Goal: Use online tool/utility

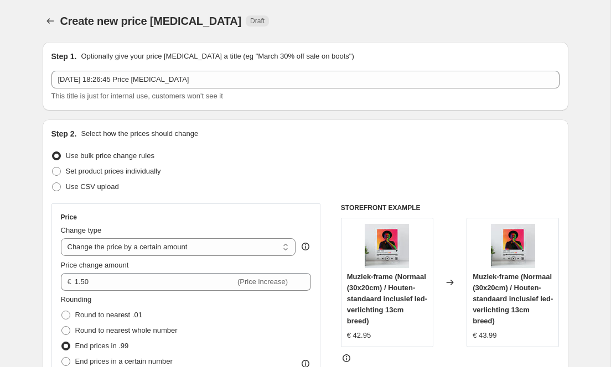
select select "by"
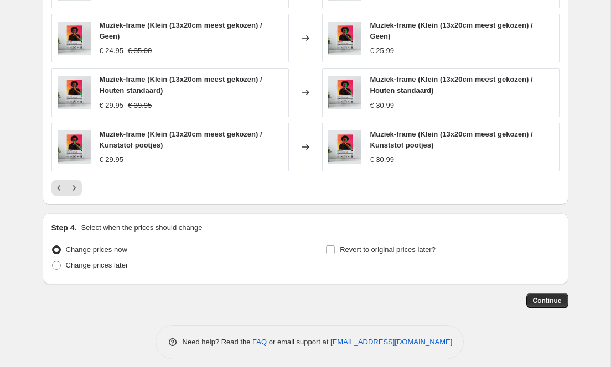
scroll to position [790, 0]
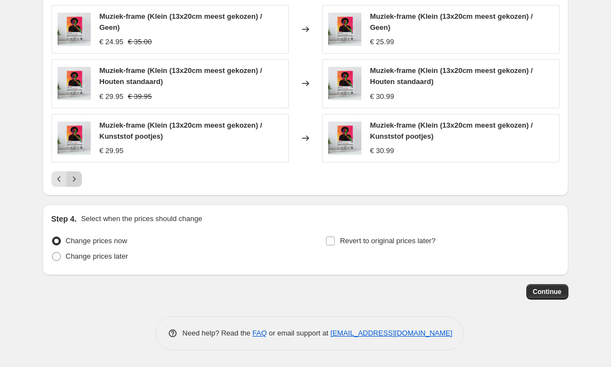
click at [73, 184] on button "Next" at bounding box center [73, 179] width 15 height 15
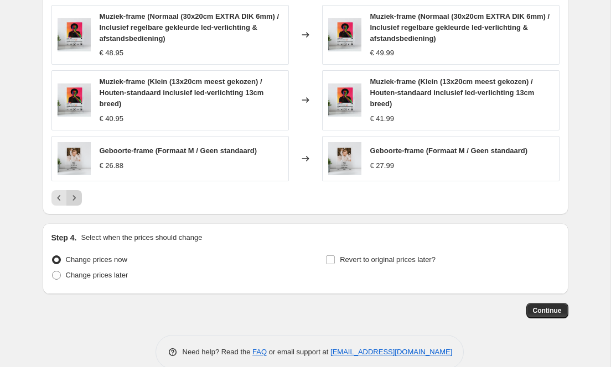
click at [76, 196] on icon "Next" at bounding box center [74, 198] width 11 height 11
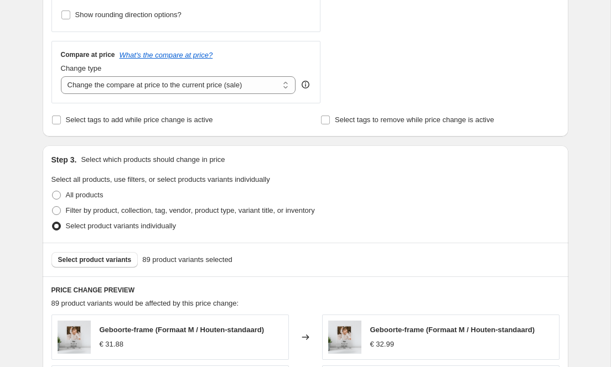
scroll to position [377, 0]
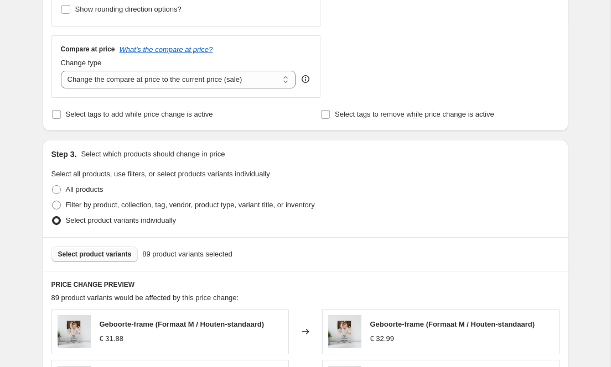
click at [115, 254] on span "Select product variants" at bounding box center [95, 254] width 74 height 9
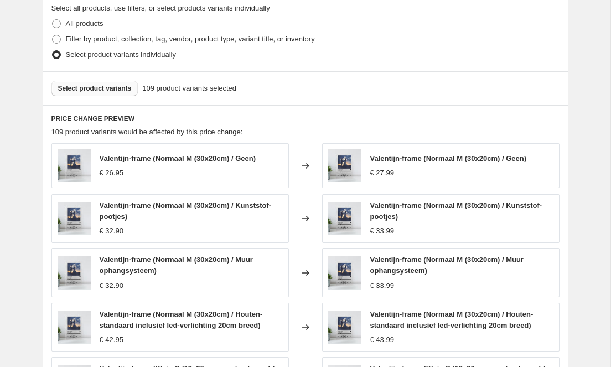
scroll to position [554, 0]
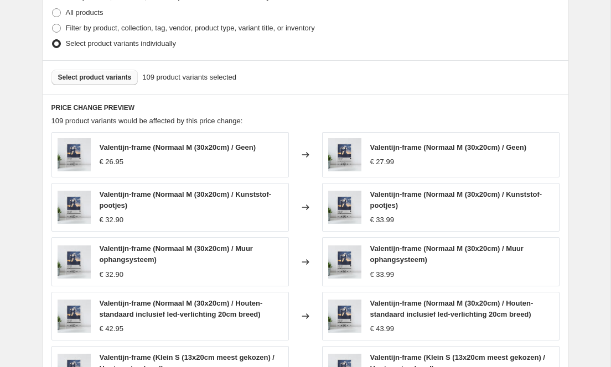
click at [117, 77] on span "Select product variants" at bounding box center [95, 77] width 74 height 9
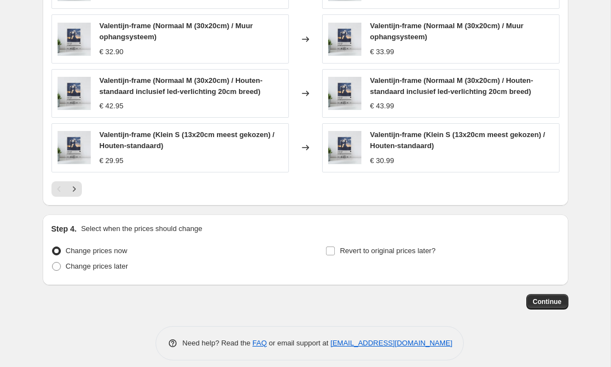
scroll to position [786, 0]
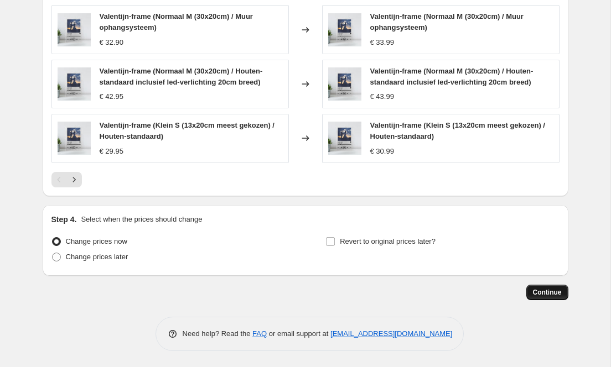
click at [546, 291] on span "Continue" at bounding box center [547, 292] width 29 height 9
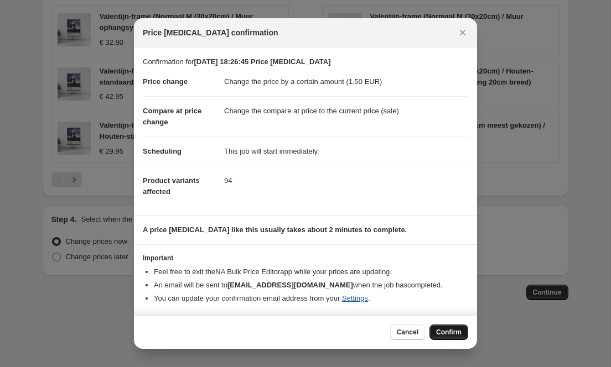
click at [456, 334] on span "Confirm" at bounding box center [448, 332] width 25 height 9
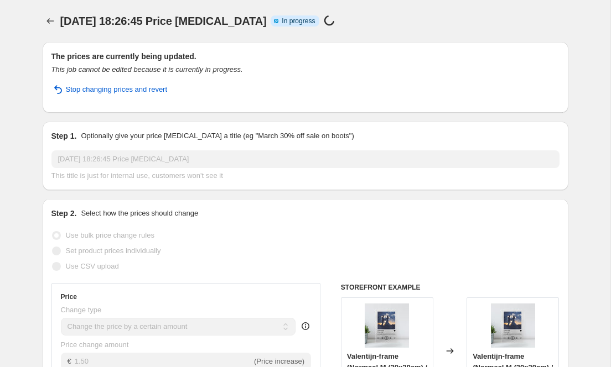
select select "by"
